Goal: Task Accomplishment & Management: Use online tool/utility

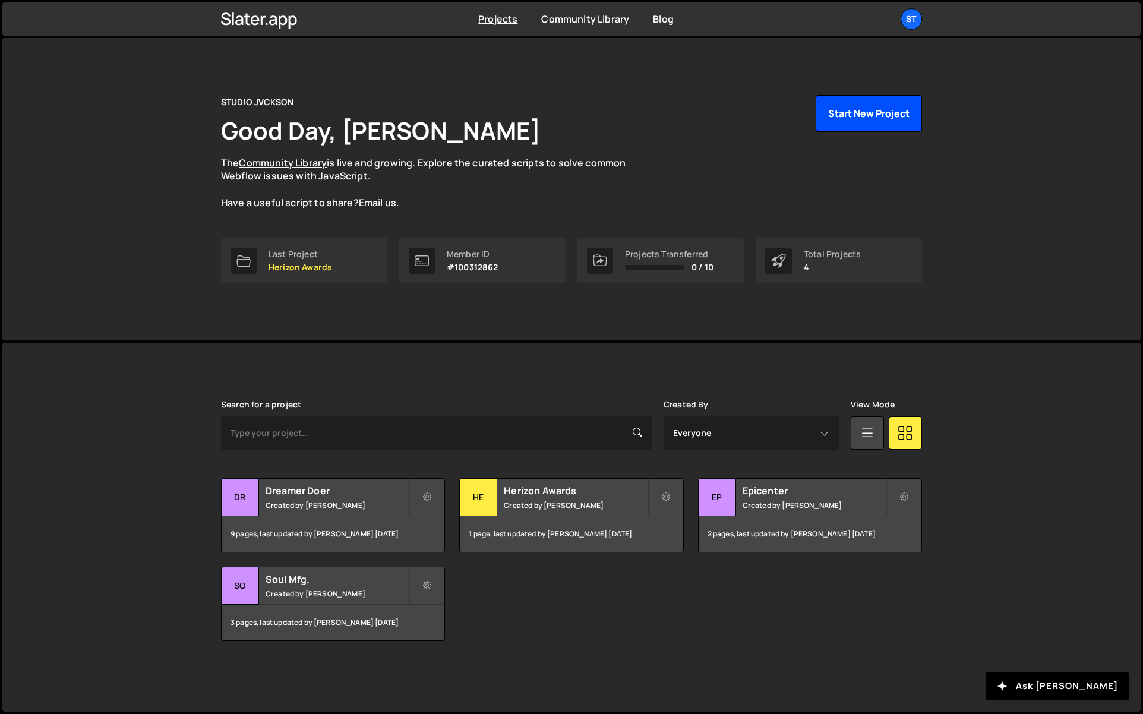
click at [886, 107] on button "Start New Project" at bounding box center [869, 113] width 106 height 37
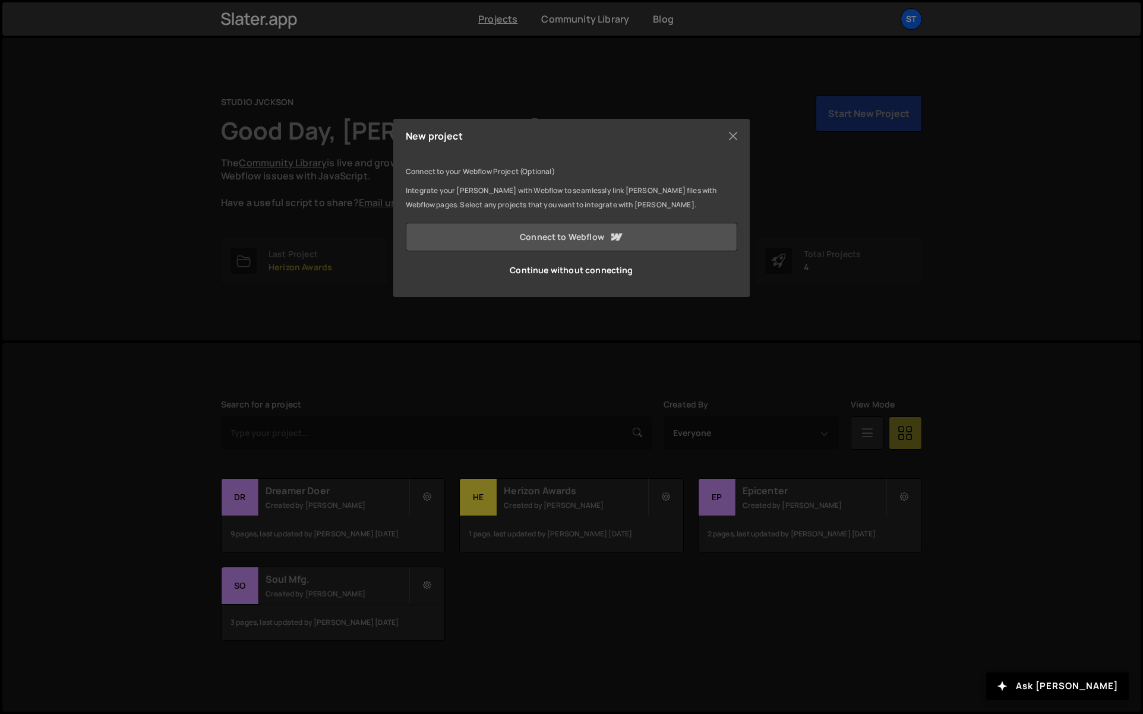
click at [537, 240] on link "Connect to Webflow" at bounding box center [572, 237] width 332 height 29
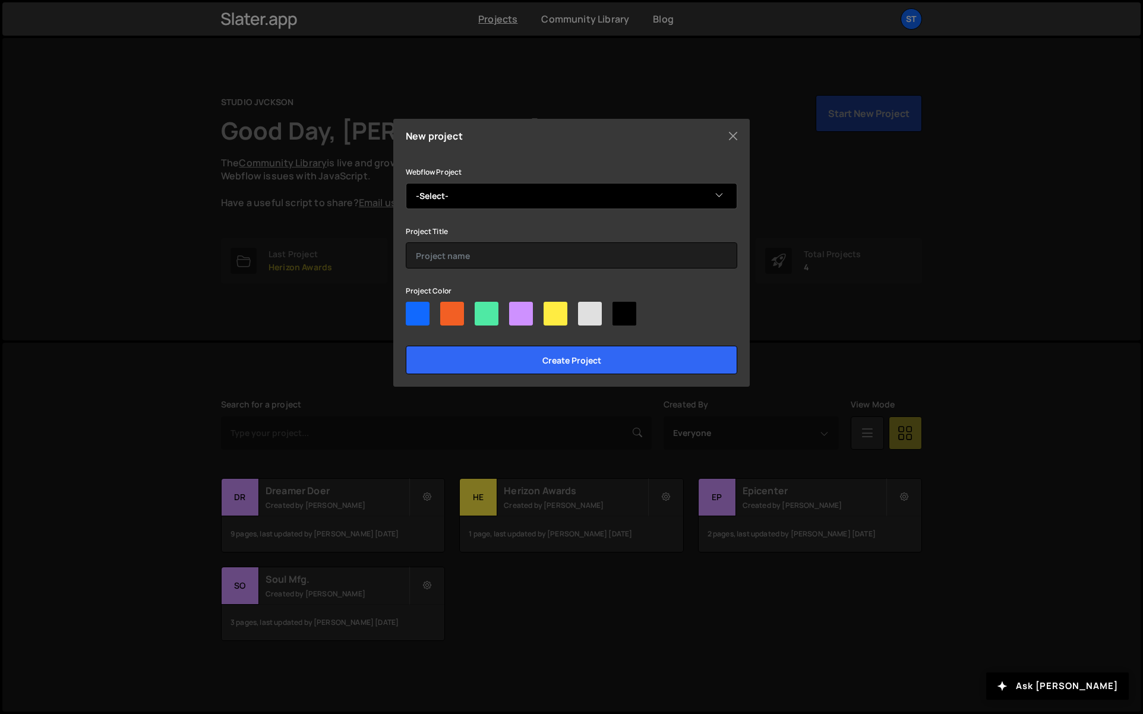
click at [477, 195] on select "-Select- Toy Barn Storage" at bounding box center [572, 196] width 332 height 26
select select "68b29a7e2296b38b35a2229c"
click at [406, 183] on select "-Select- Toy Barn Storage" at bounding box center [572, 196] width 332 height 26
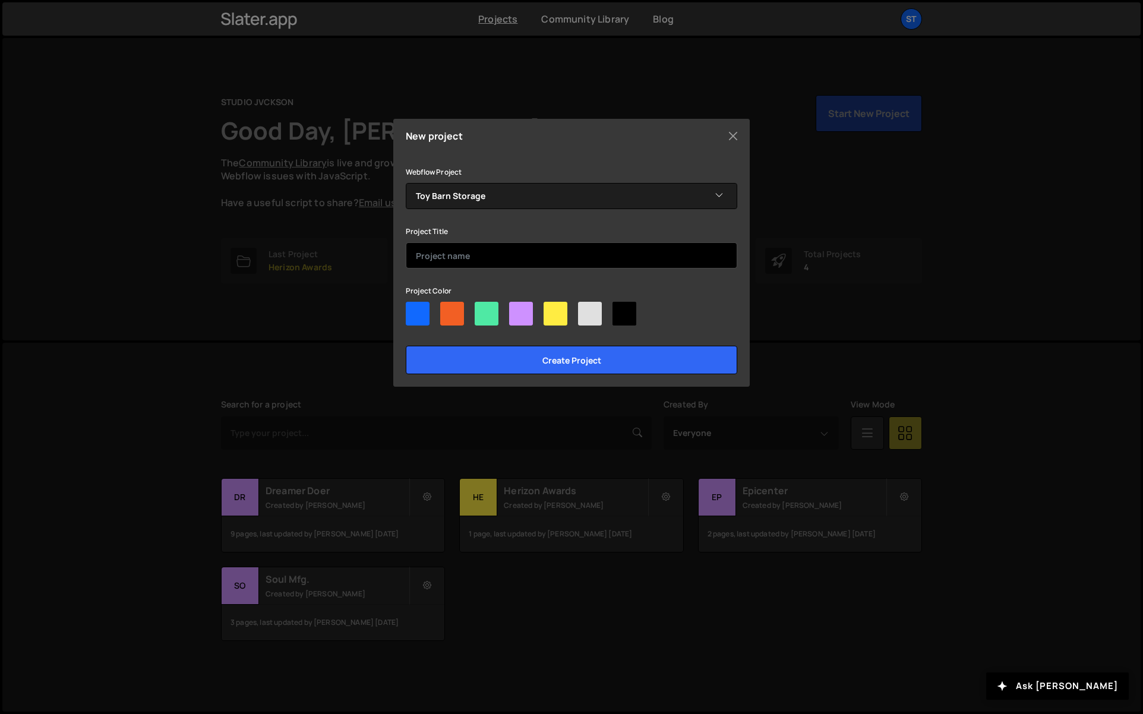
click at [464, 262] on input "text" at bounding box center [572, 255] width 332 height 26
type input "Toy Barn Storage"
click at [624, 310] on div at bounding box center [625, 314] width 24 height 24
click at [620, 310] on input"] "radio" at bounding box center [617, 306] width 8 height 8
radio input"] "true"
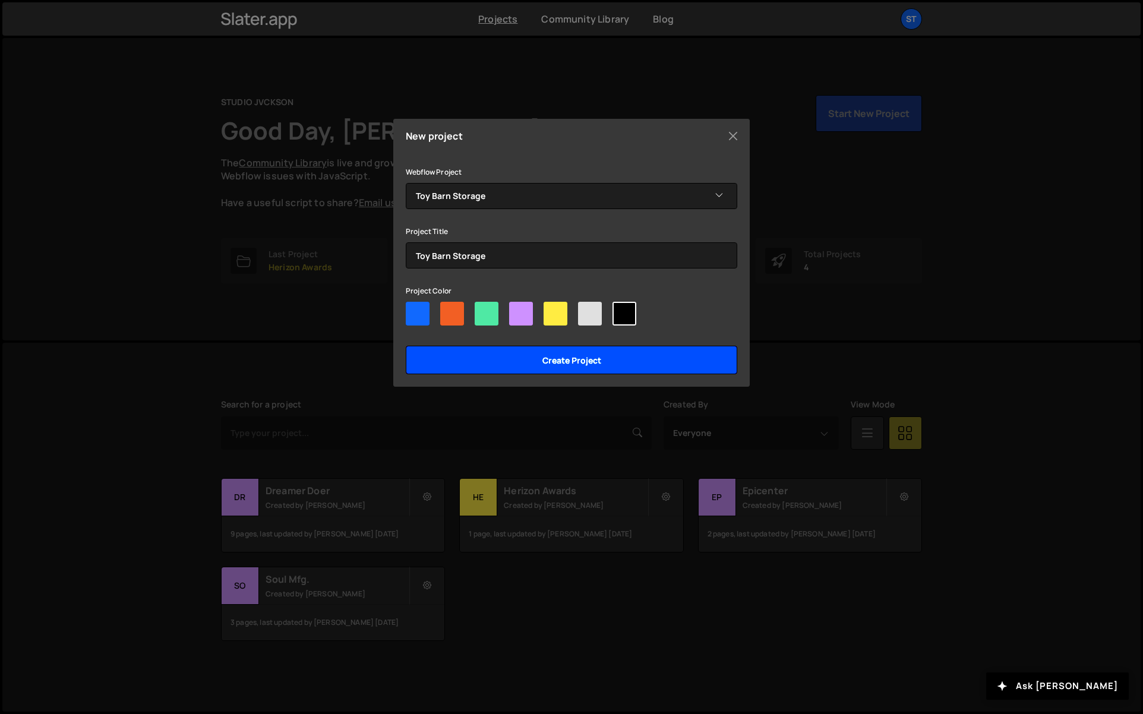
click at [623, 361] on input "Create project" at bounding box center [572, 360] width 332 height 29
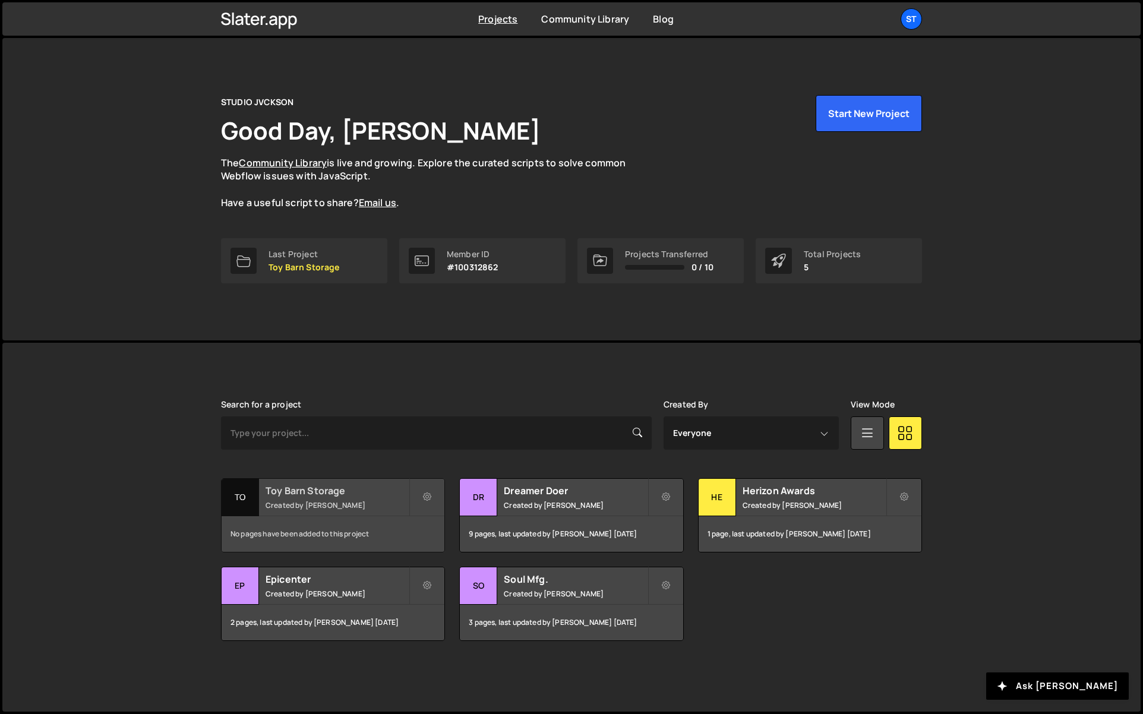
click at [266, 494] on h2 "Toy Barn Storage" at bounding box center [337, 490] width 143 height 13
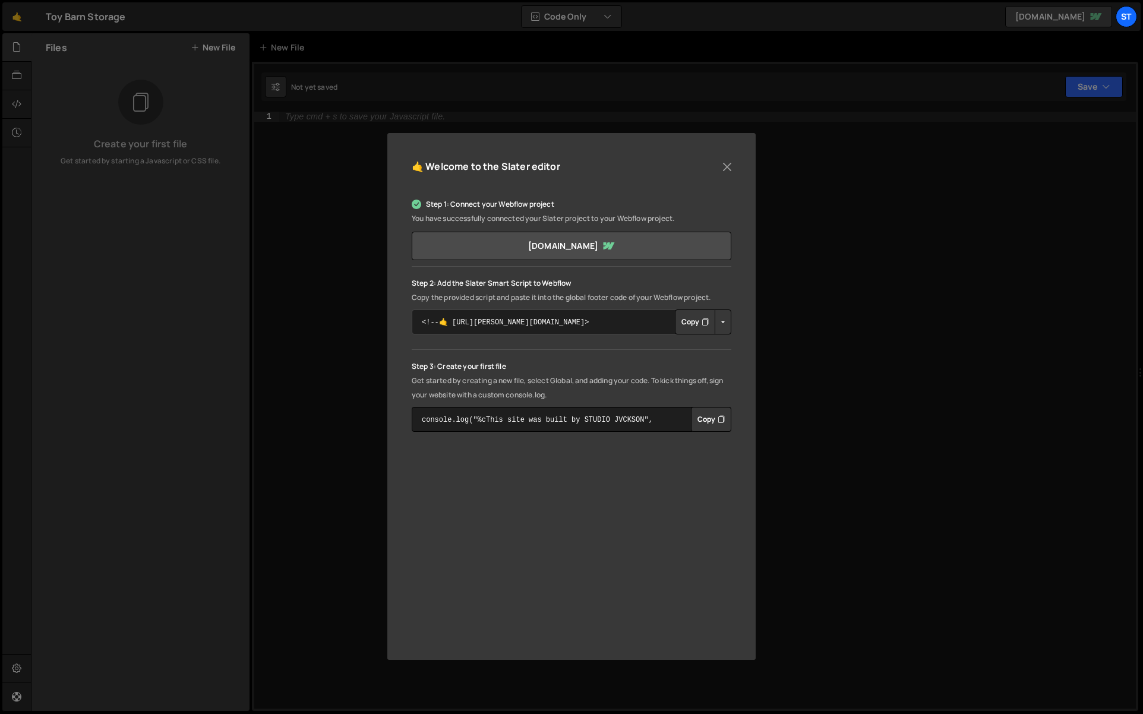
click at [541, 322] on textarea "<!--🤙 https://slater.app/16992.js--> <script>document.addEventListener("DOMCont…" at bounding box center [572, 322] width 320 height 25
click at [718, 323] on button "Button group with nested dropdown" at bounding box center [723, 322] width 17 height 25
click at [738, 346] on link "Copy Staging Script" at bounding box center [773, 344] width 116 height 17
click at [699, 318] on button "Copy" at bounding box center [695, 322] width 40 height 25
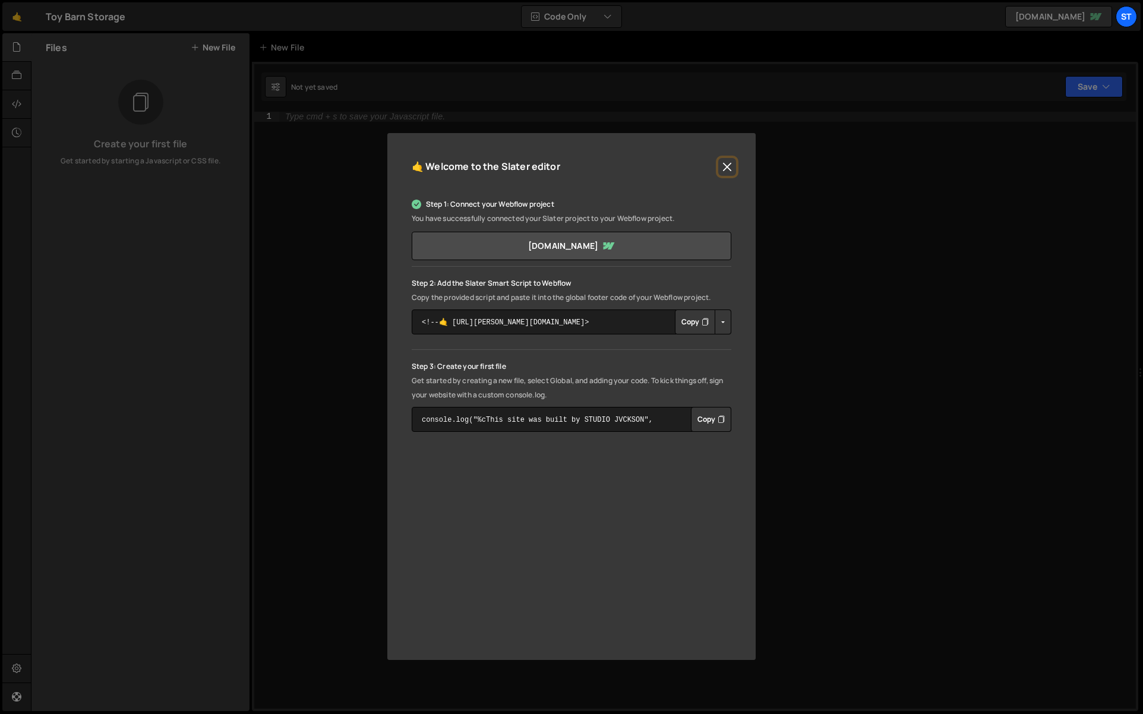
click at [727, 166] on button "Close" at bounding box center [727, 167] width 18 height 18
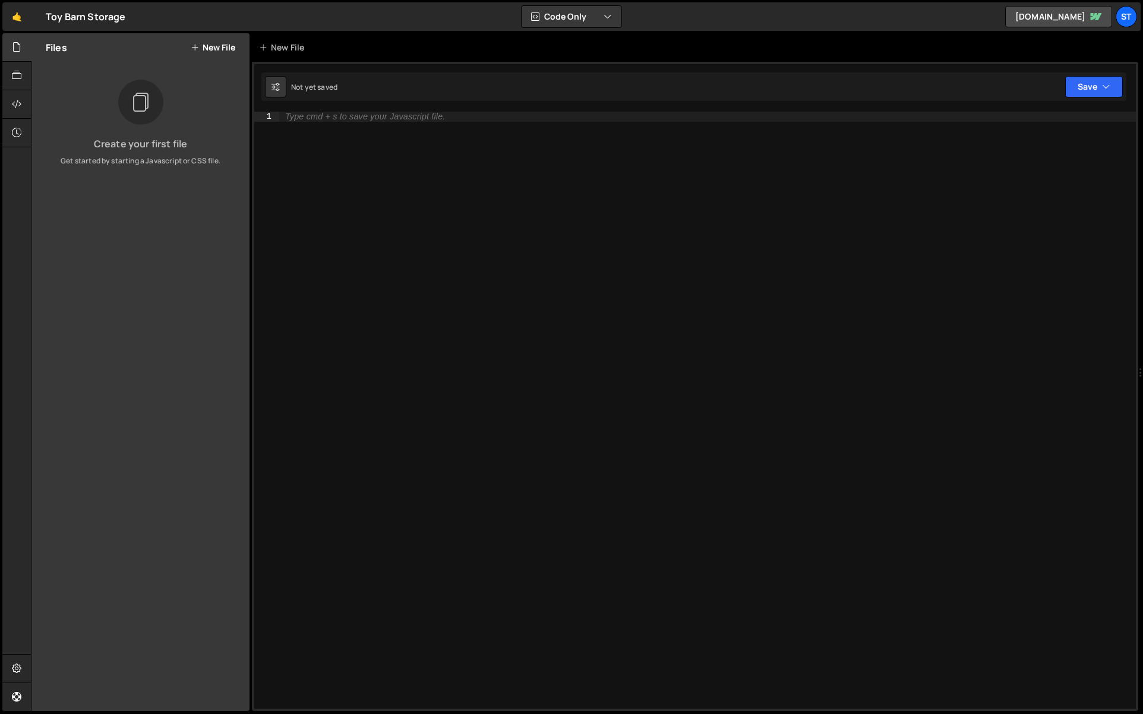
click at [228, 40] on div "Files New File" at bounding box center [140, 47] width 218 height 29
click at [216, 51] on button "New File" at bounding box center [213, 48] width 45 height 10
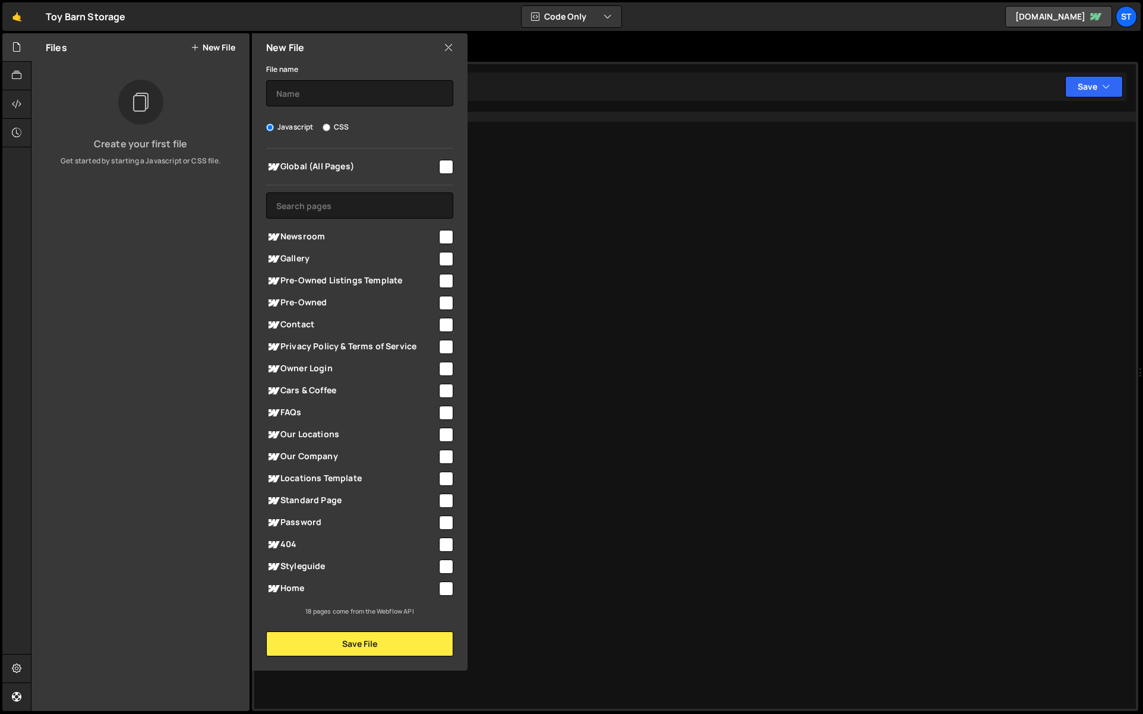
click at [442, 163] on input "checkbox" at bounding box center [446, 167] width 14 height 14
checkbox input "true"
click at [326, 94] on input "text" at bounding box center [359, 93] width 187 height 26
type input "global"
click at [354, 636] on div "File name global Javascript CSS Global (All Pages)" at bounding box center [360, 359] width 216 height 595
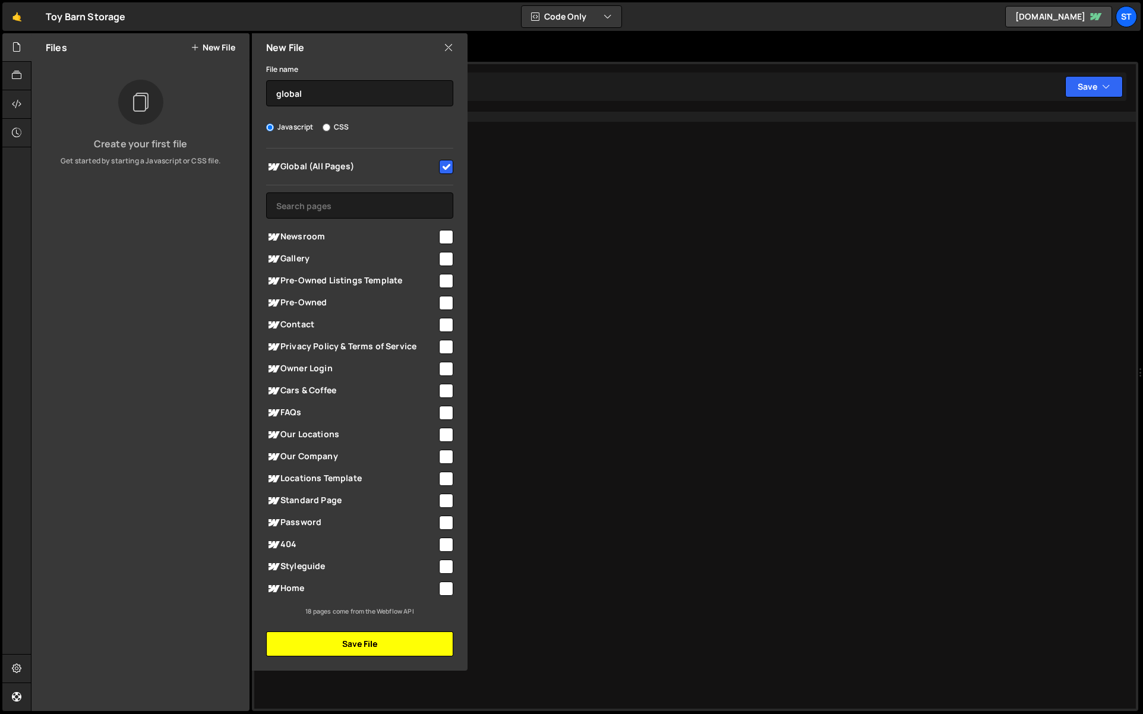
click at [354, 637] on button "Save File" at bounding box center [359, 644] width 187 height 25
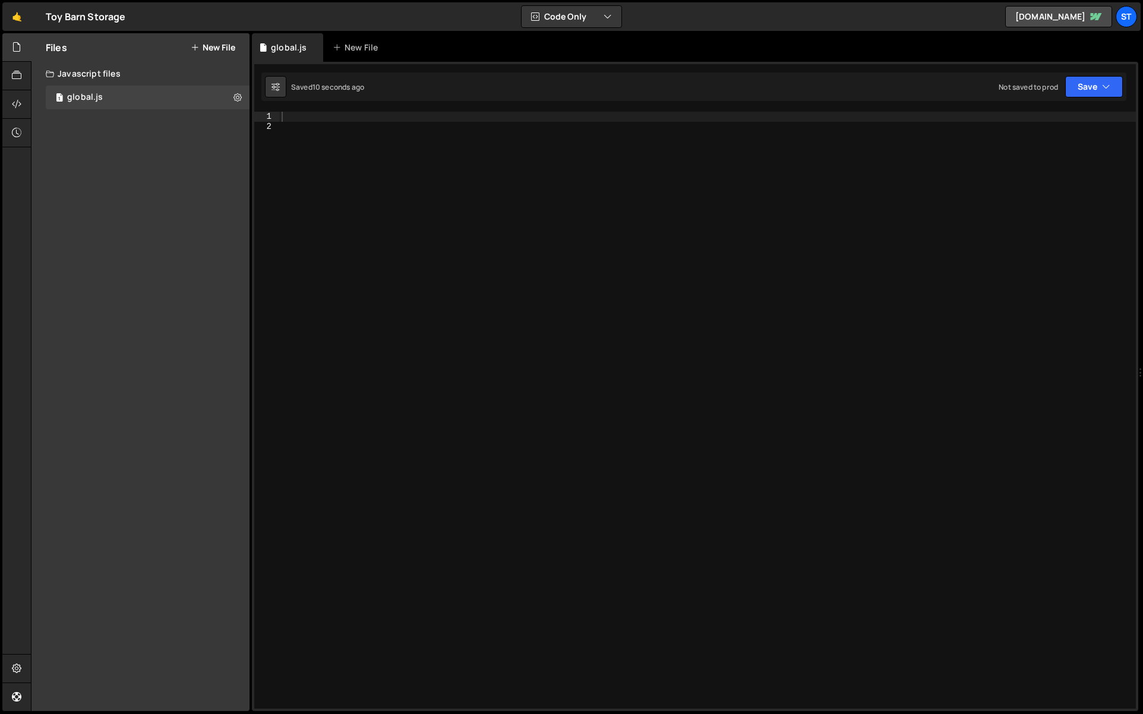
click at [439, 173] on div at bounding box center [707, 420] width 857 height 617
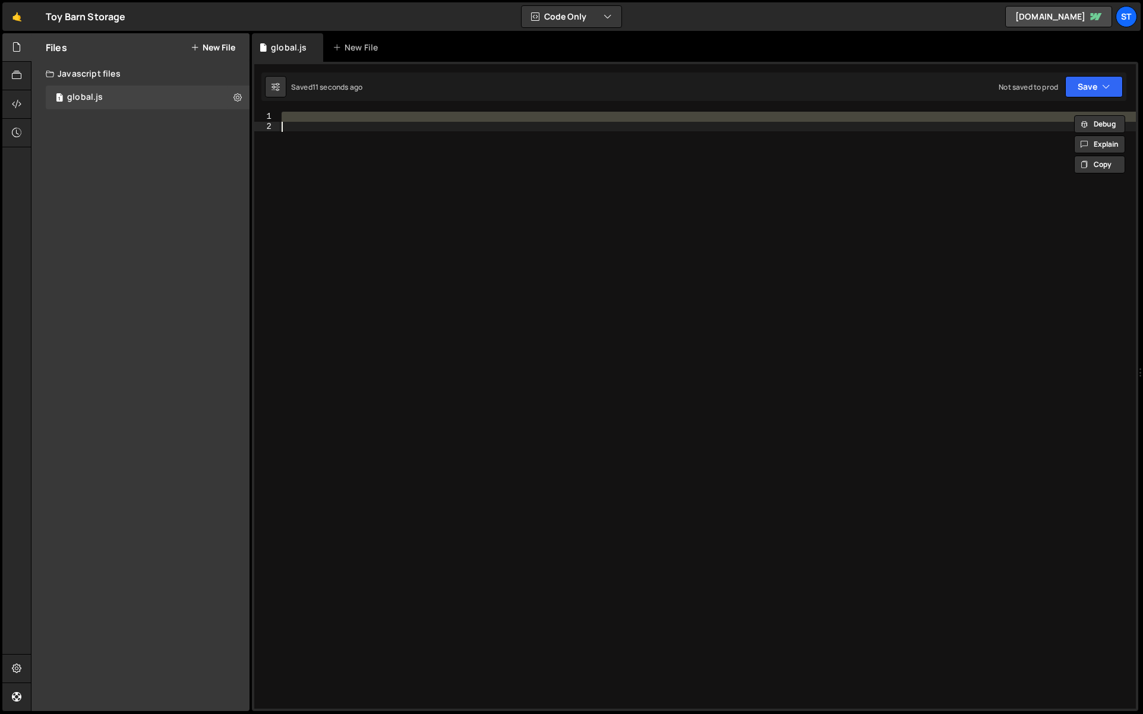
paste textarea "//# sourceMappingURL=global.js.map"
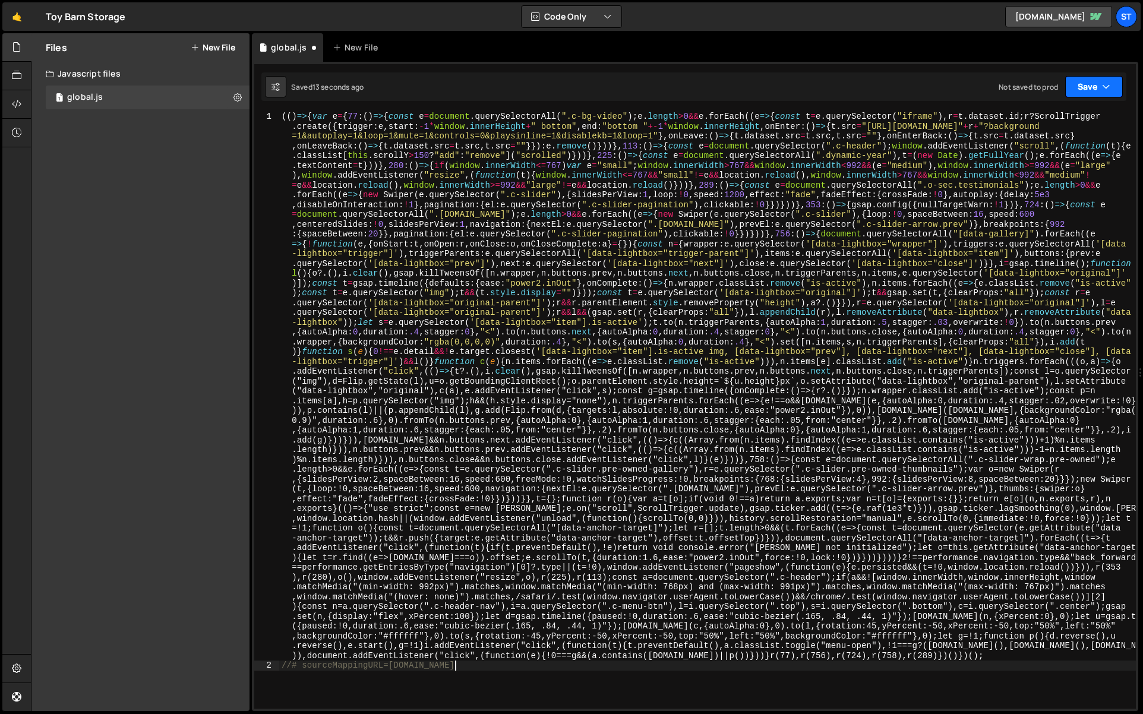
type textarea "var e = {"
